Goal: Navigation & Orientation: Find specific page/section

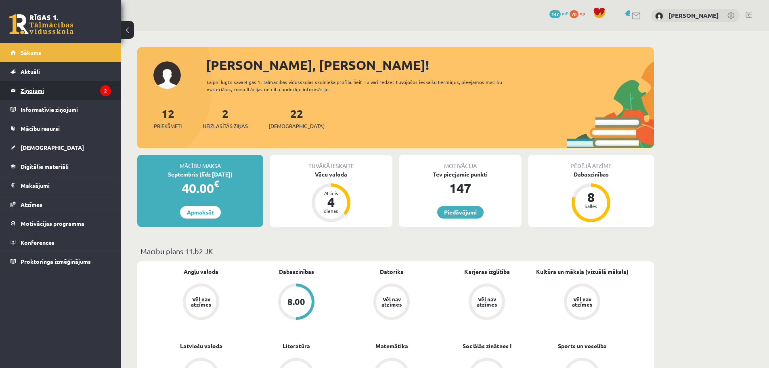
click at [33, 90] on legend "Ziņojumi 2" at bounding box center [66, 90] width 90 height 19
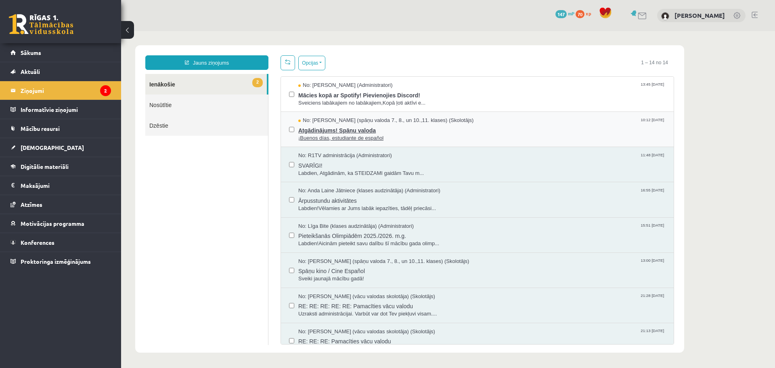
click at [426, 129] on span "Atgādinājums! Spāņu valoda" at bounding box center [481, 129] width 367 height 10
click at [390, 96] on span "Mācies kopā ar Spotify! Pievienojies Discord!" at bounding box center [481, 94] width 367 height 10
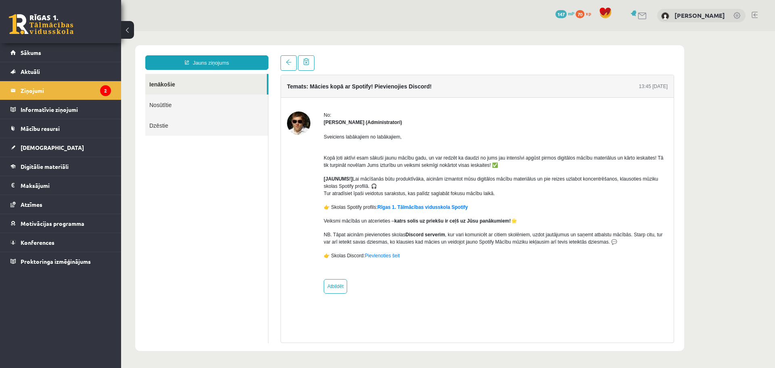
click at [187, 86] on link "Ienākošie" at bounding box center [206, 84] width 122 height 21
click at [99, 91] on legend "Ziņojumi 2" at bounding box center [66, 90] width 90 height 19
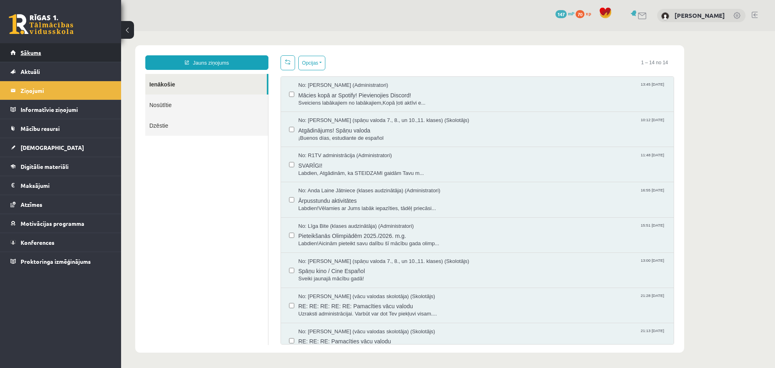
click at [53, 50] on link "Sākums" at bounding box center [60, 52] width 101 height 19
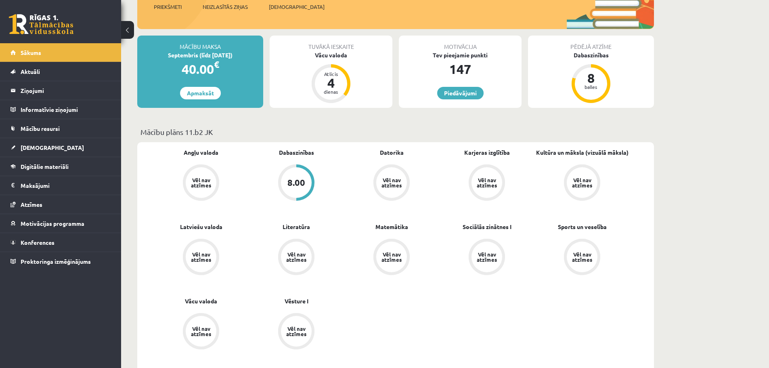
scroll to position [121, 0]
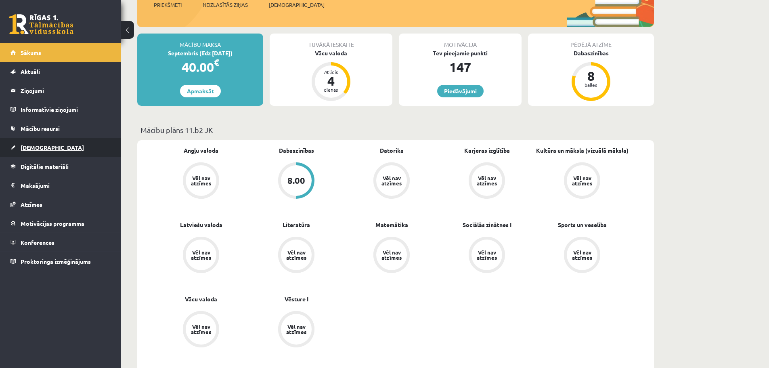
click at [47, 149] on link "[DEMOGRAPHIC_DATA]" at bounding box center [60, 147] width 101 height 19
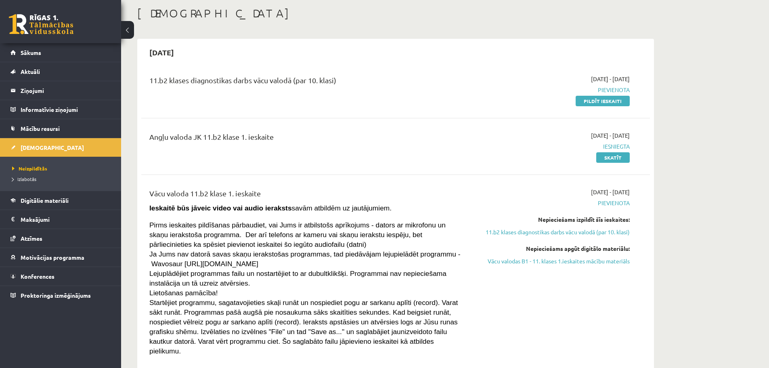
scroll to position [40, 0]
click at [622, 157] on link "Skatīt" at bounding box center [613, 158] width 34 height 10
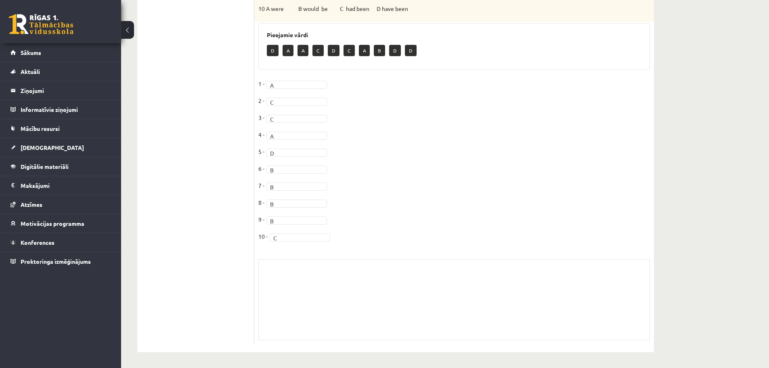
scroll to position [107, 0]
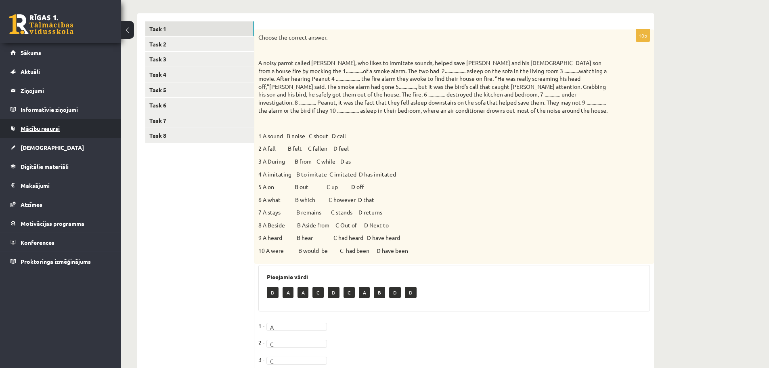
click at [43, 127] on span "Mācību resursi" at bounding box center [40, 128] width 39 height 7
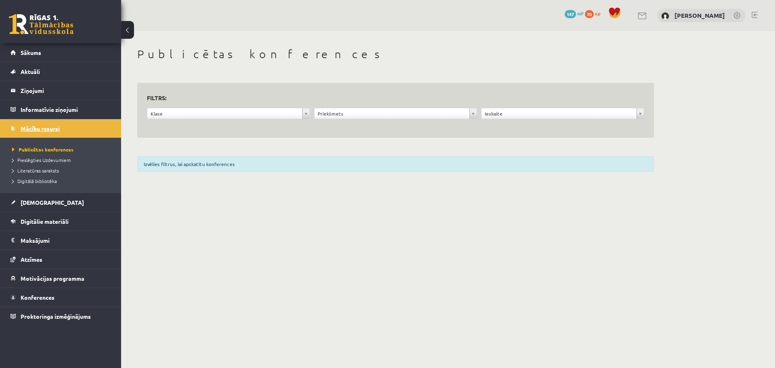
click at [40, 123] on link "Mācību resursi" at bounding box center [60, 128] width 101 height 19
click at [34, 199] on span "[DEMOGRAPHIC_DATA]" at bounding box center [52, 202] width 63 height 7
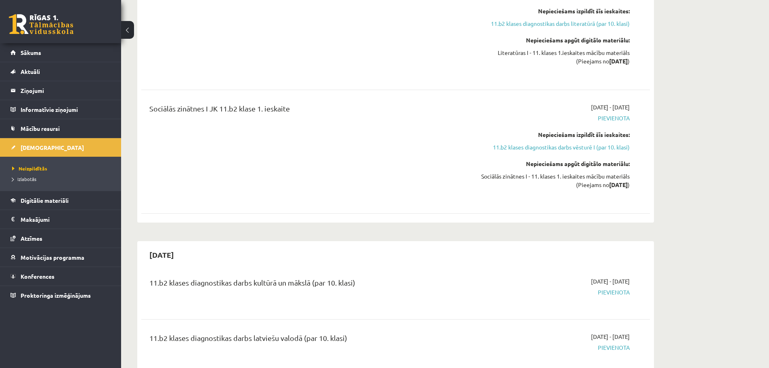
scroll to position [606, 0]
